Goal: Information Seeking & Learning: Learn about a topic

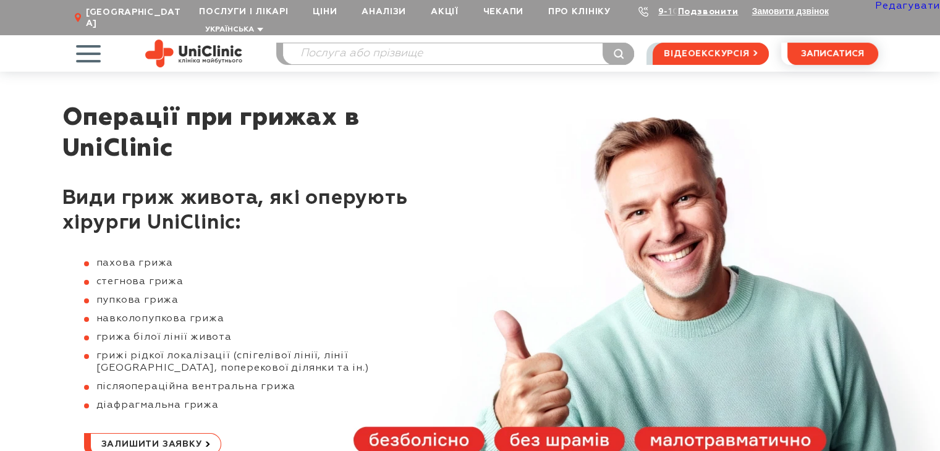
click at [899, 6] on link "Редагувати" at bounding box center [907, 6] width 65 height 10
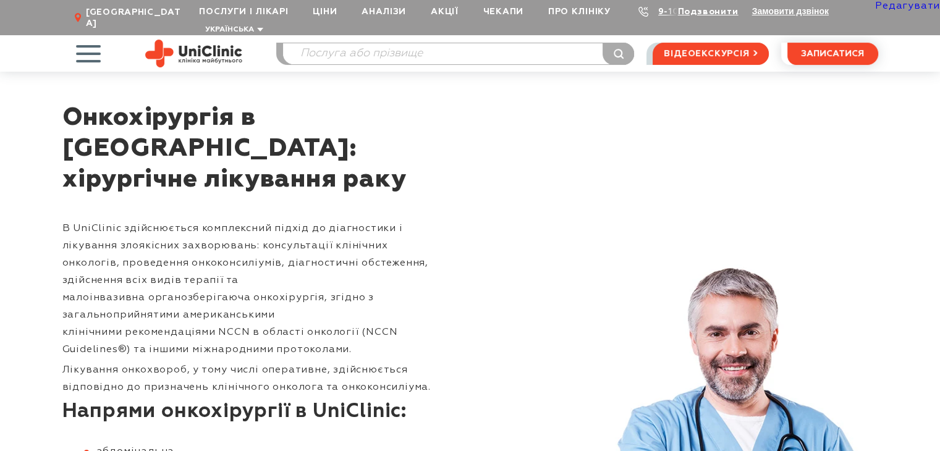
click at [911, 7] on link "Редагувати" at bounding box center [907, 6] width 65 height 10
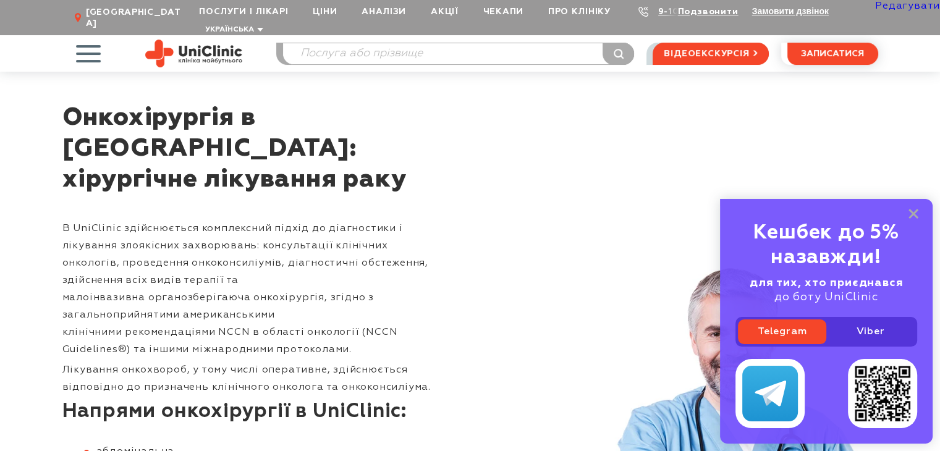
drag, startPoint x: 420, startPoint y: 141, endPoint x: 51, endPoint y: 112, distance: 370.2
click at [51, 112] on div "Онкохірургія в Запоріжжі: хірургічне лікування раку В UniClinic здійснюється ко…" at bounding box center [470, 392] width 940 height 641
copy h1 "Онкохірургія в Запоріжжі: хірургічне лікування раку"
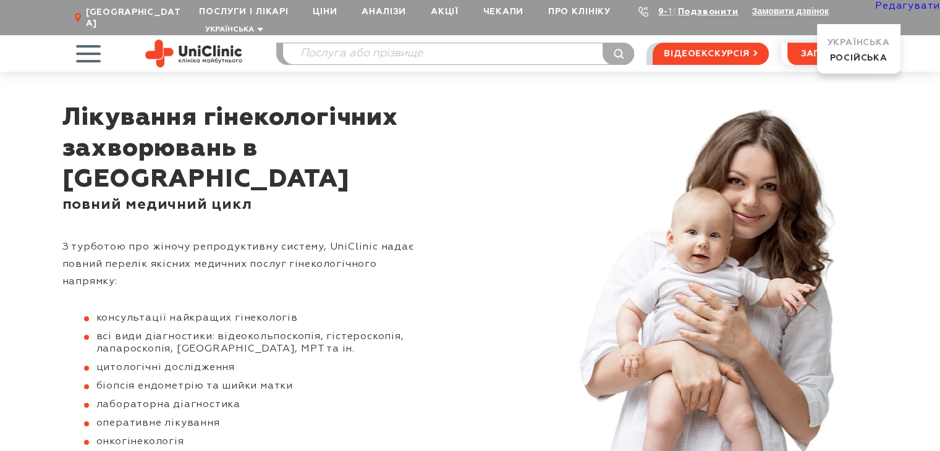
click at [898, 5] on link "Редагувати" at bounding box center [907, 6] width 65 height 10
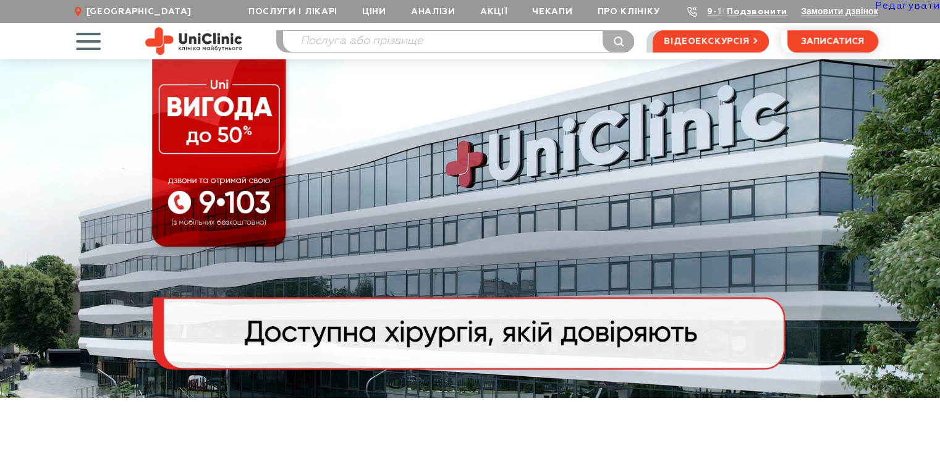
click at [888, 7] on link "Редагувати" at bounding box center [907, 6] width 65 height 10
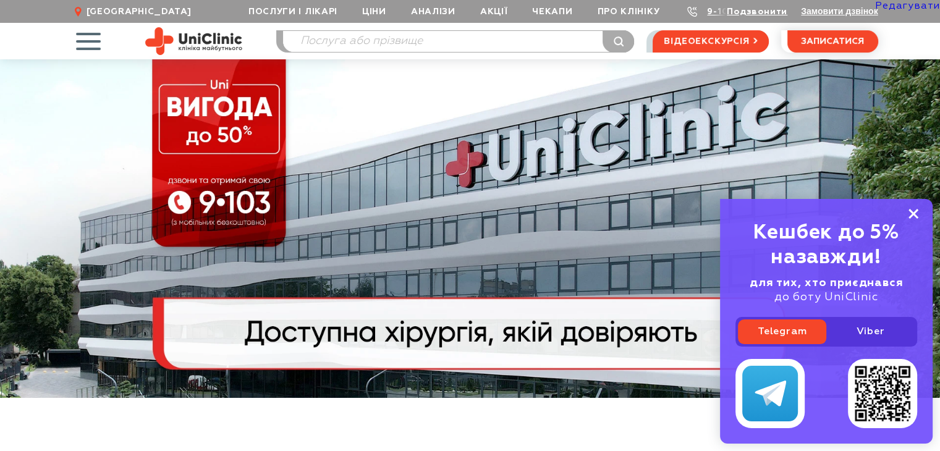
click at [913, 211] on rect at bounding box center [914, 214] width 10 height 10
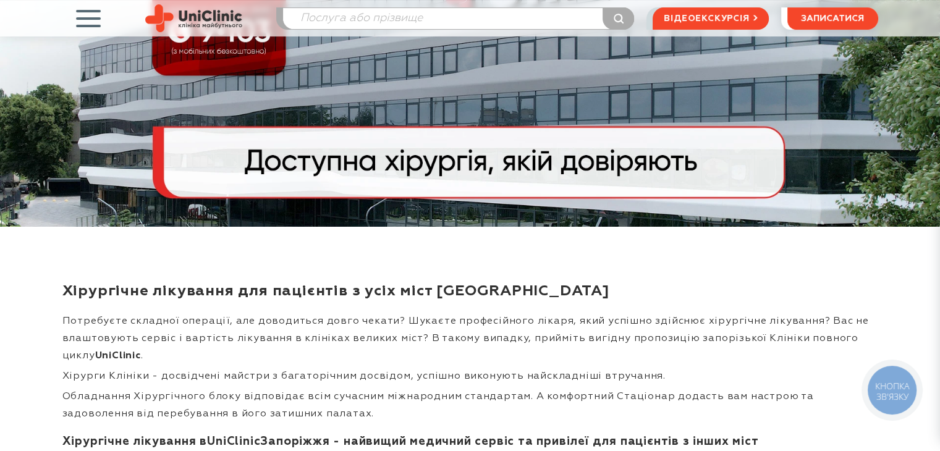
scroll to position [185, 0]
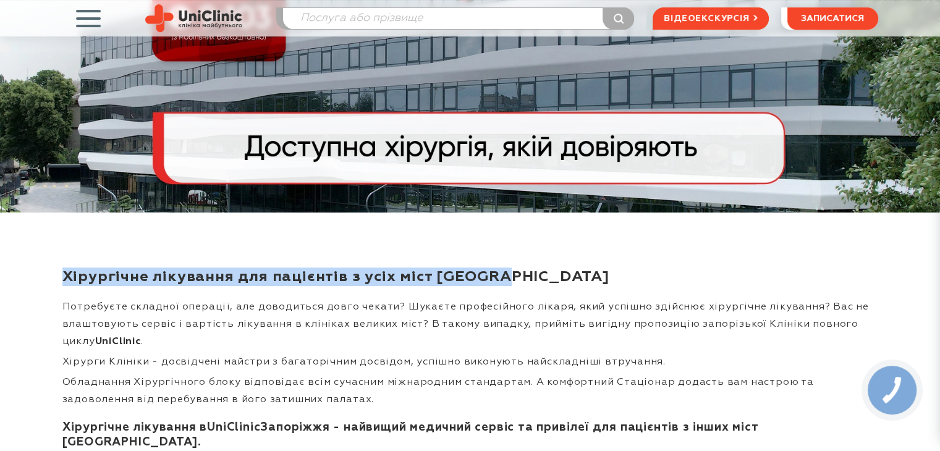
drag, startPoint x: 638, startPoint y: 284, endPoint x: 62, endPoint y: 276, distance: 576.3
click at [62, 276] on h1 "Хірургічне лікування для пацієнтів з усіх міст України" at bounding box center [470, 277] width 816 height 19
copy h1 "Хірургічне лікування для пацієнтів з усіх міст України"
